Goal: Task Accomplishment & Management: Complete application form

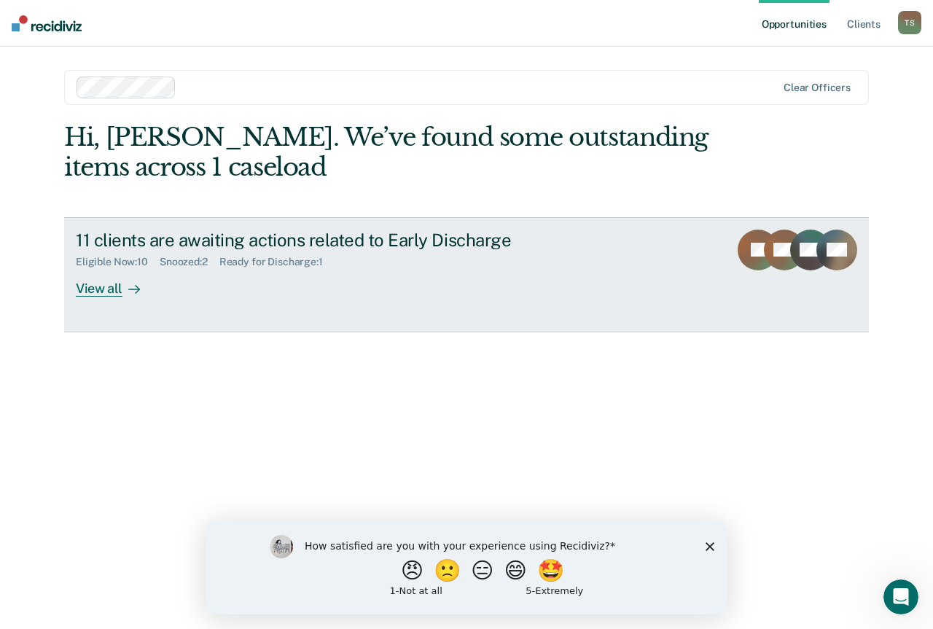
click at [116, 285] on div "View all" at bounding box center [117, 282] width 82 height 28
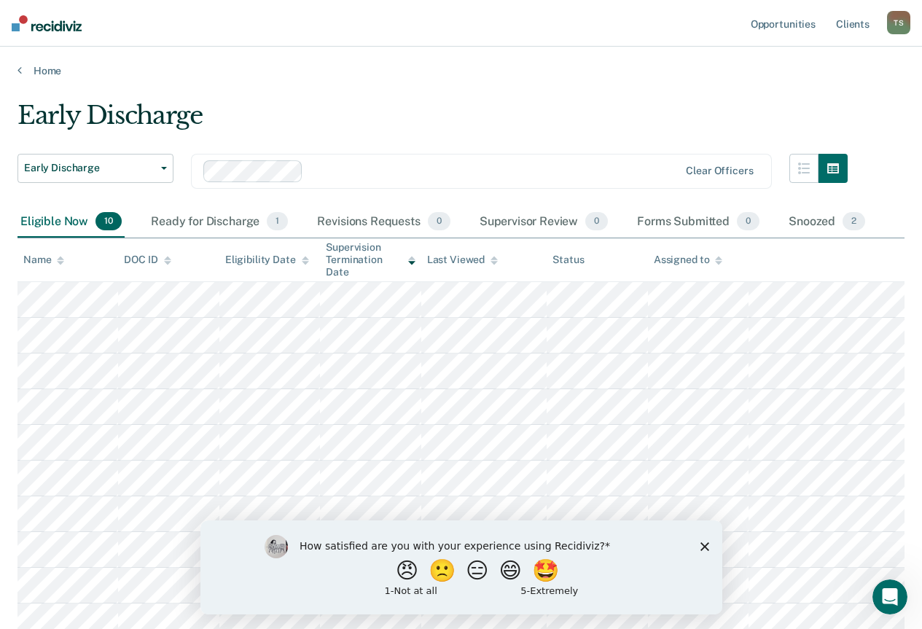
scroll to position [115, 0]
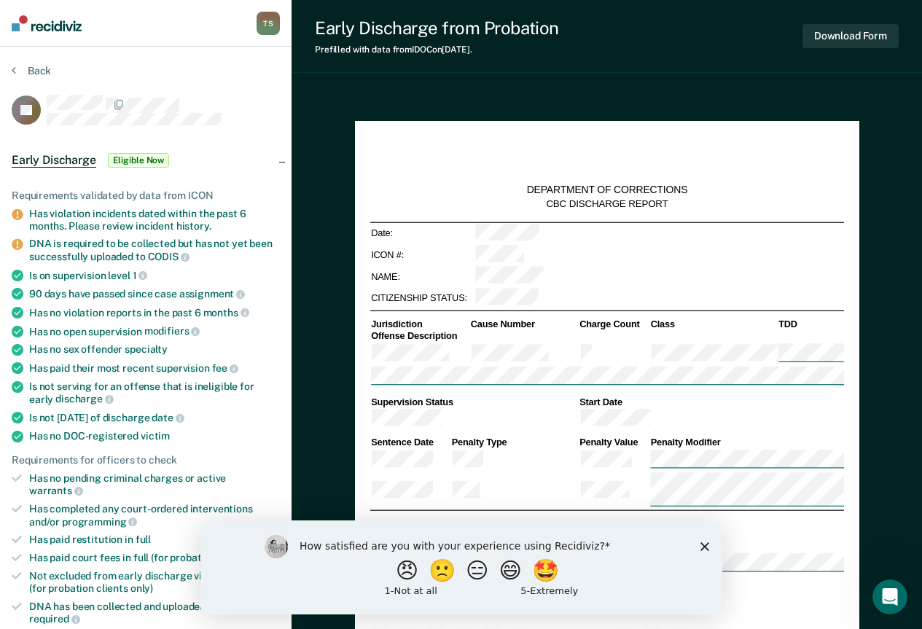
click at [703, 545] on polygon "Close survey" at bounding box center [703, 545] width 9 height 9
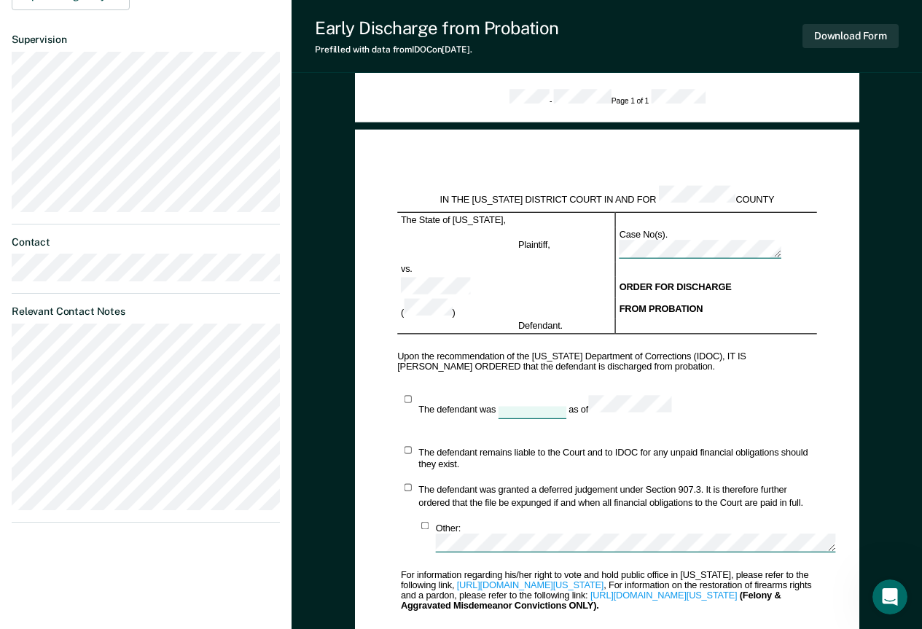
scroll to position [437, 0]
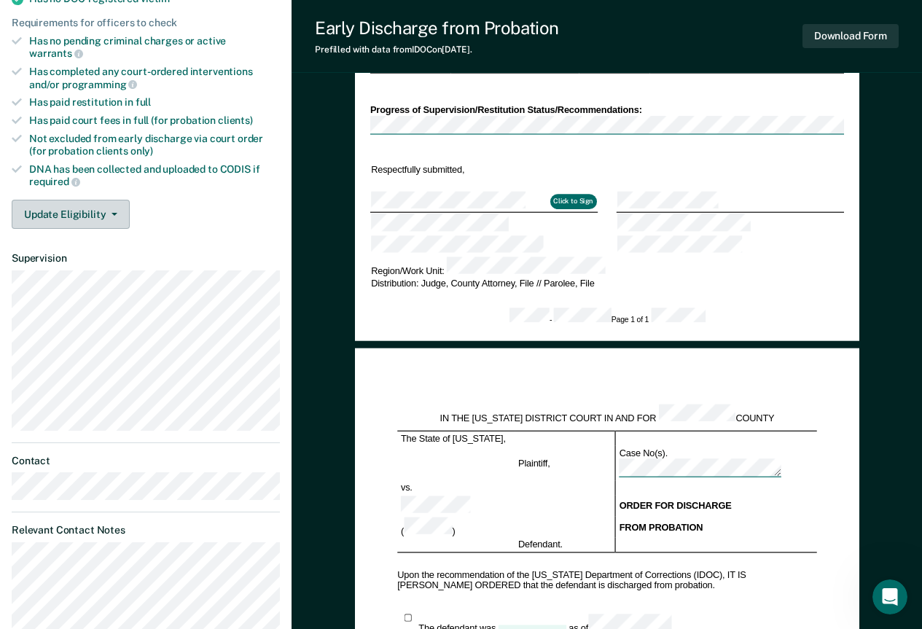
click at [72, 201] on button "Update Eligibility" at bounding box center [71, 214] width 118 height 29
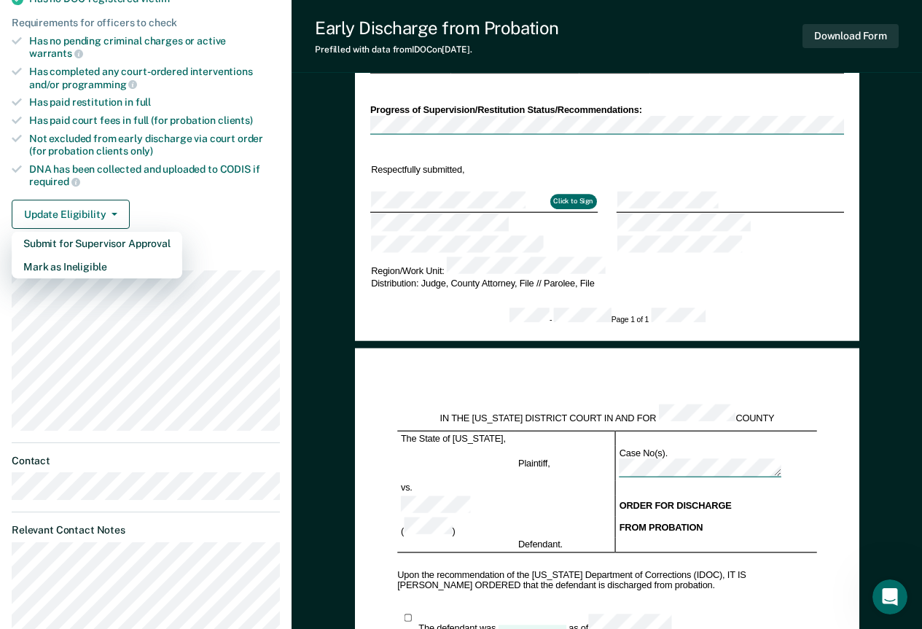
click at [216, 204] on div "Update Eligibility Submit for Supervisor Approval [PERSON_NAME] as Ineligible" at bounding box center [146, 214] width 268 height 29
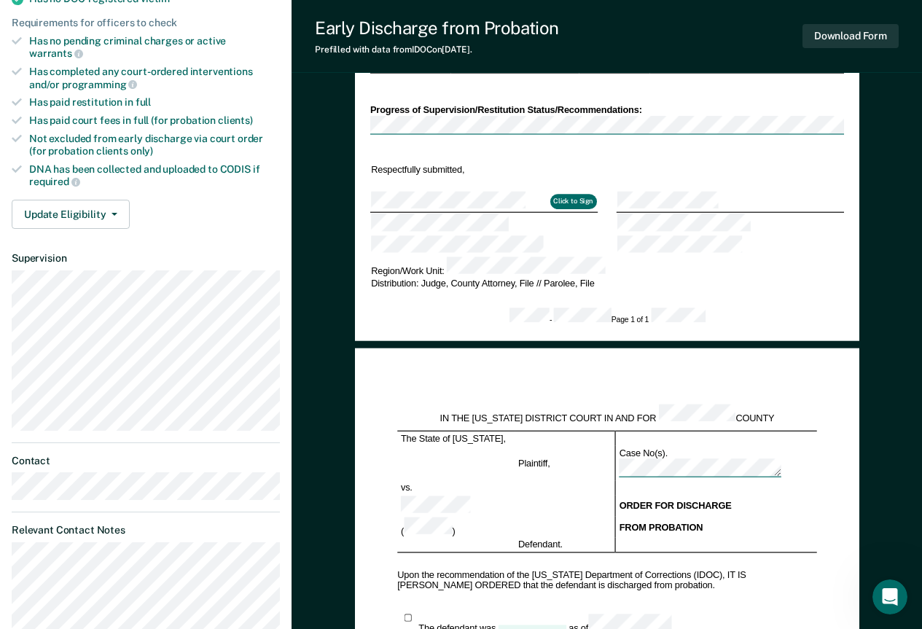
scroll to position [219, 0]
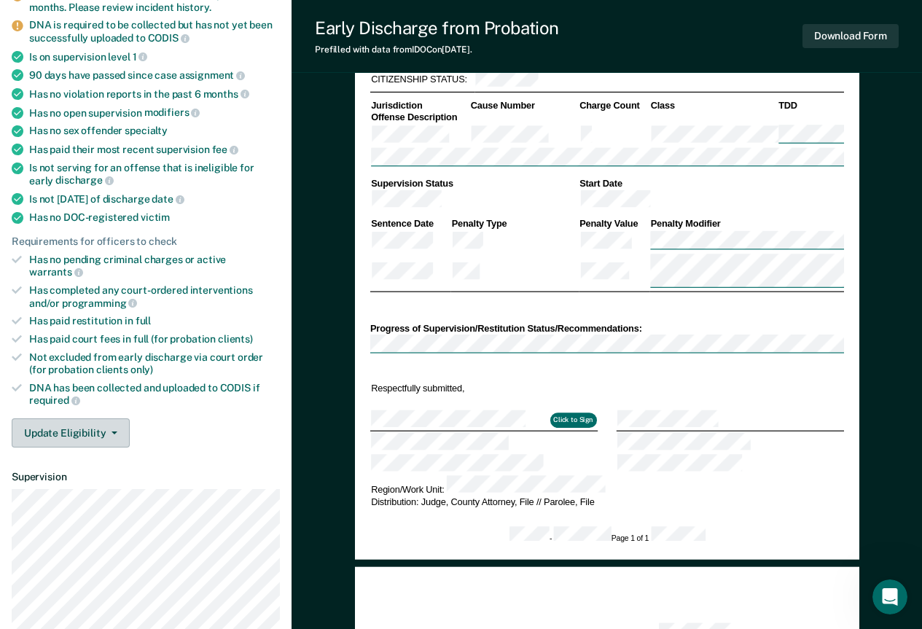
click at [90, 418] on button "Update Eligibility" at bounding box center [71, 432] width 118 height 29
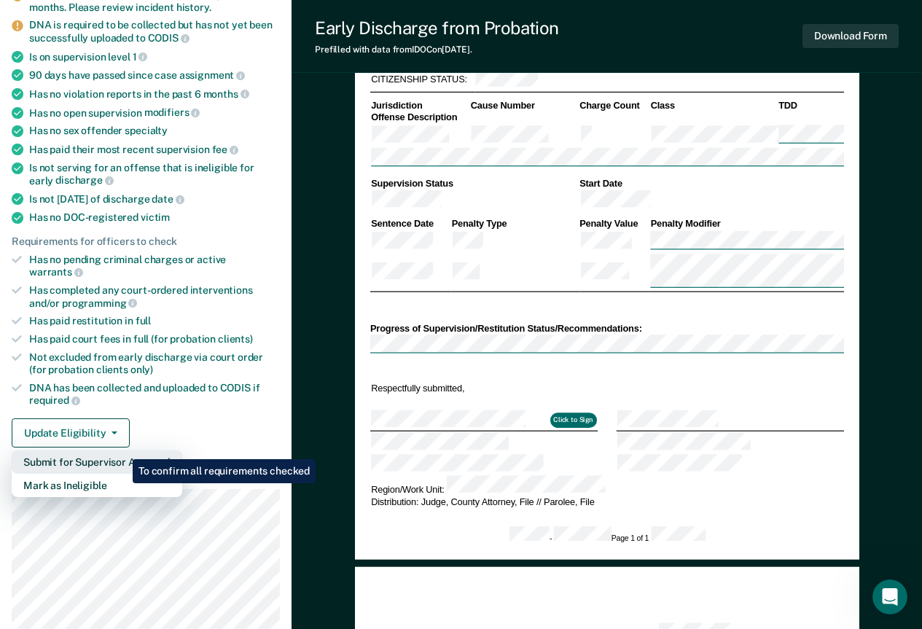
click at [122, 450] on button "Submit for Supervisor Approval" at bounding box center [97, 461] width 170 height 23
type textarea "x"
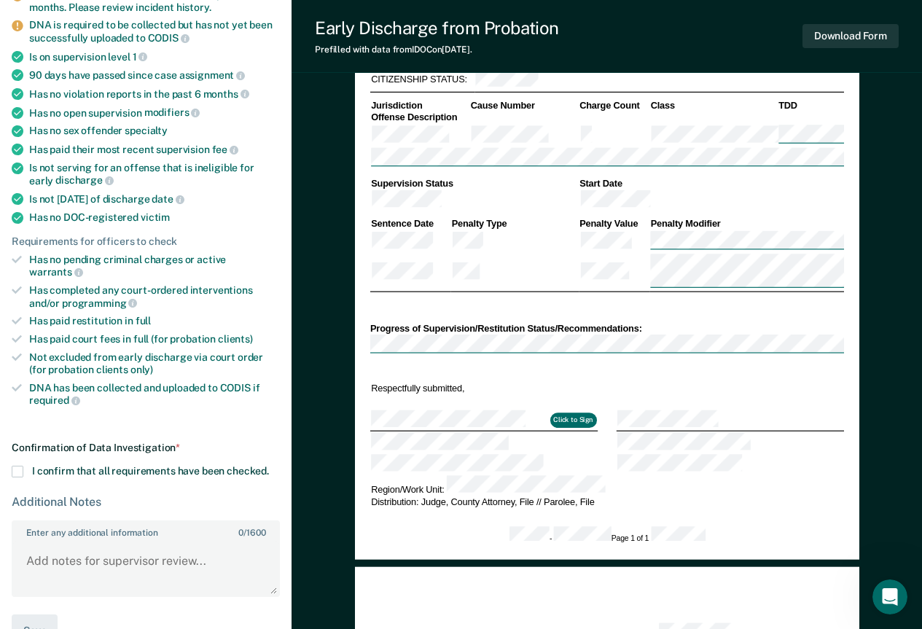
click at [19, 466] on span at bounding box center [18, 472] width 12 height 12
click at [269, 466] on input "I confirm that all requirements have been checked." at bounding box center [269, 466] width 0 height 0
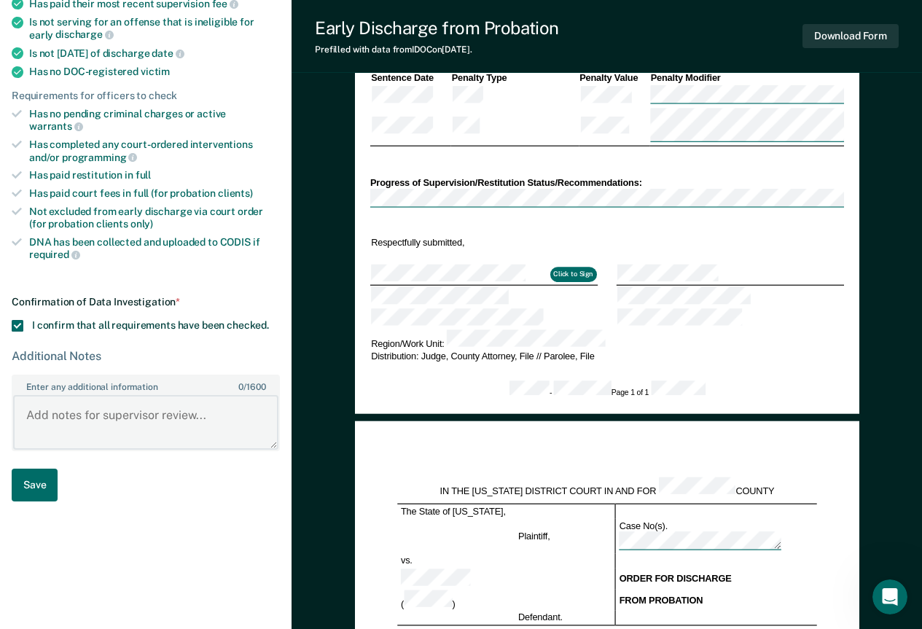
click at [122, 406] on textarea "Enter any additional information 0 / 1600" at bounding box center [145, 422] width 265 height 54
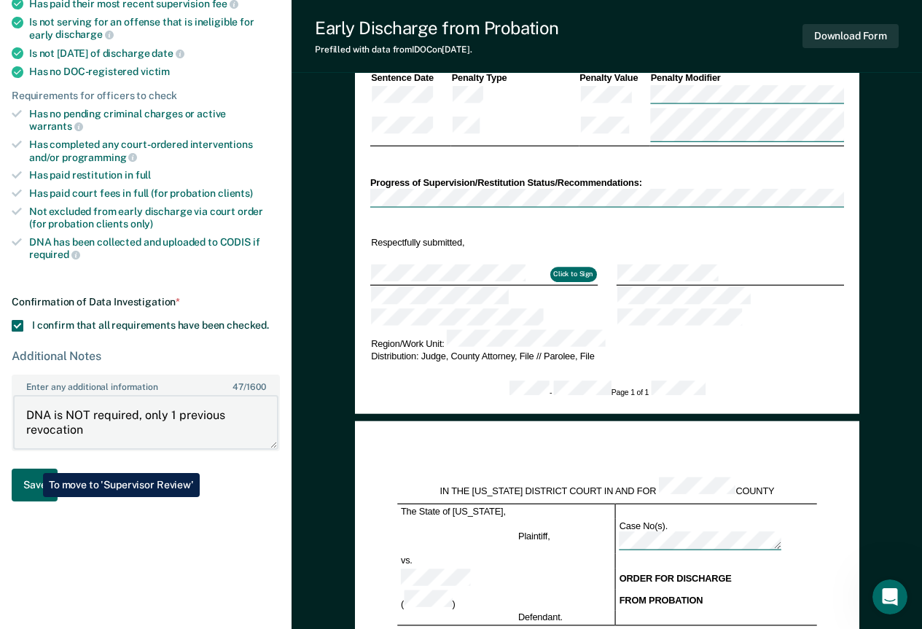
type textarea "DNA is NOT required, only 1 previous revocation"
click at [32, 468] on button "Save" at bounding box center [35, 484] width 46 height 33
type textarea "x"
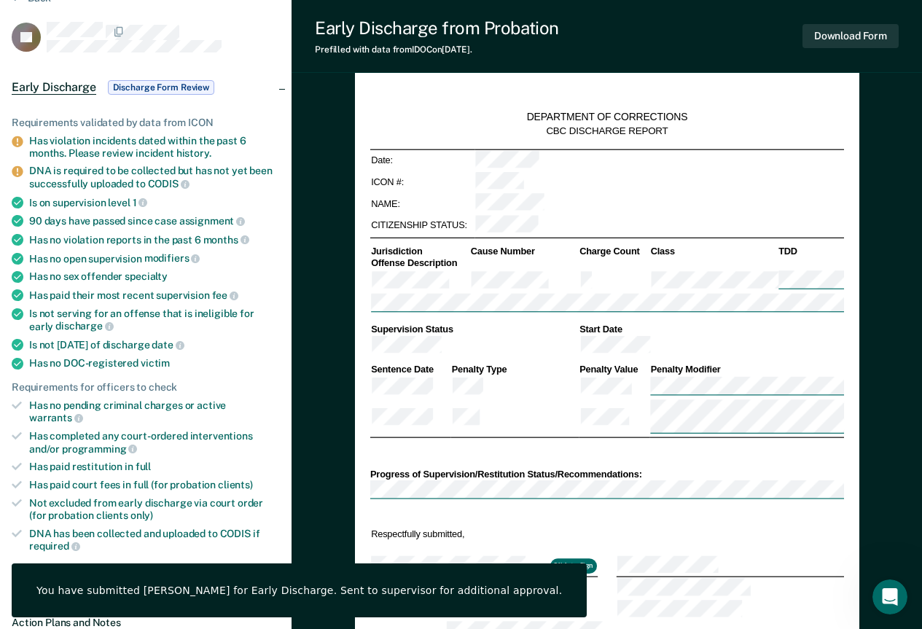
scroll to position [0, 0]
